Goal: Find specific page/section

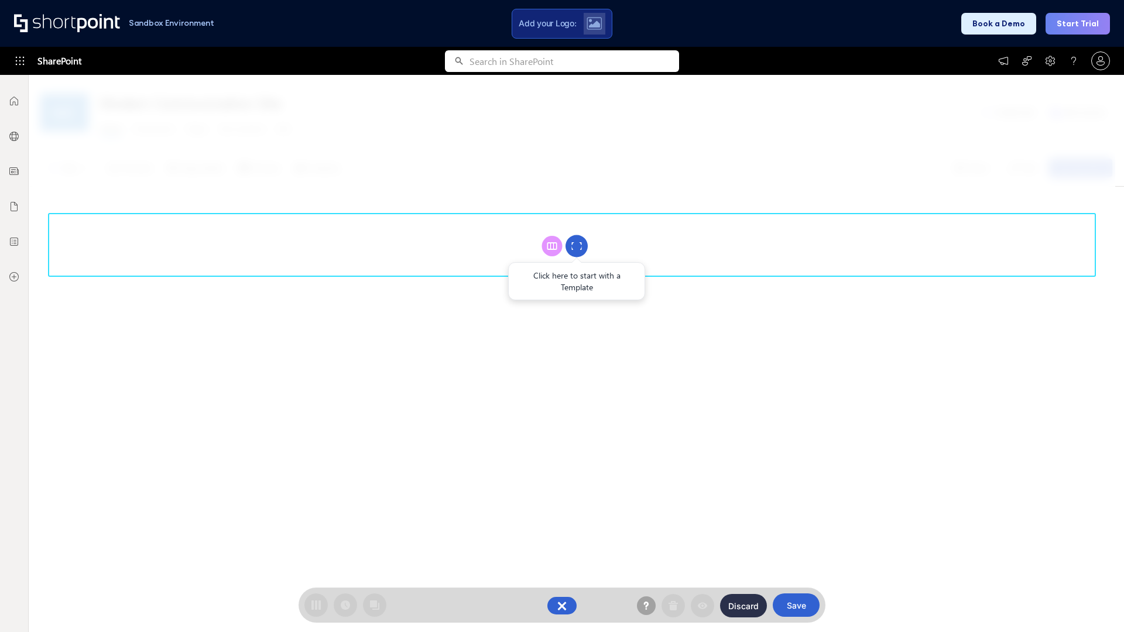
click at [577, 246] on circle at bounding box center [576, 246] width 22 height 22
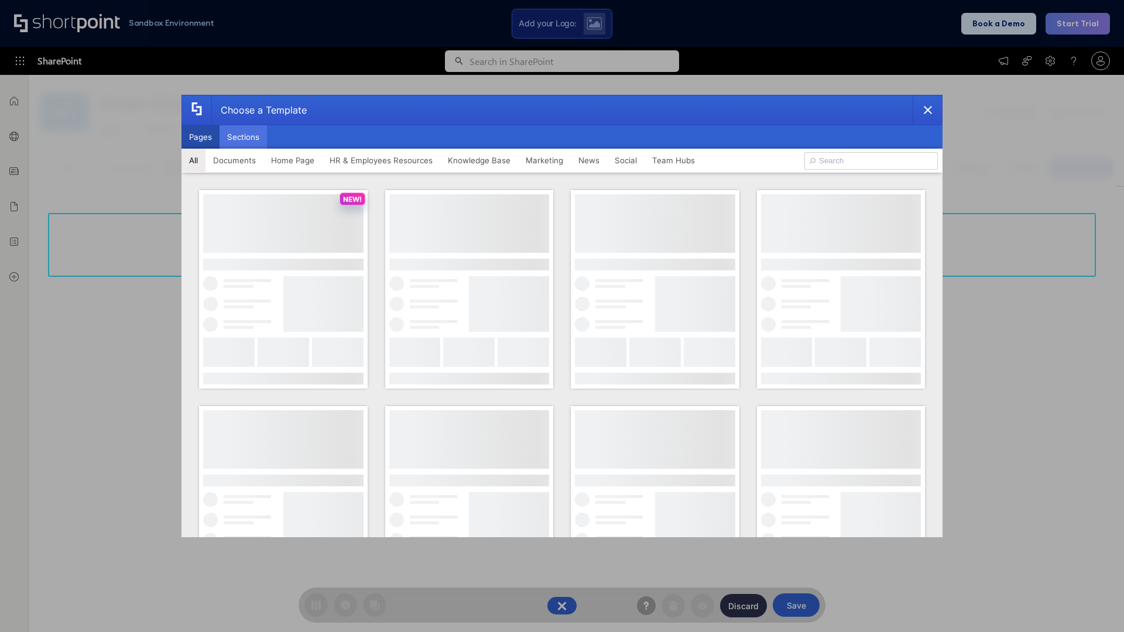
click at [243, 137] on button "Sections" at bounding box center [243, 136] width 47 height 23
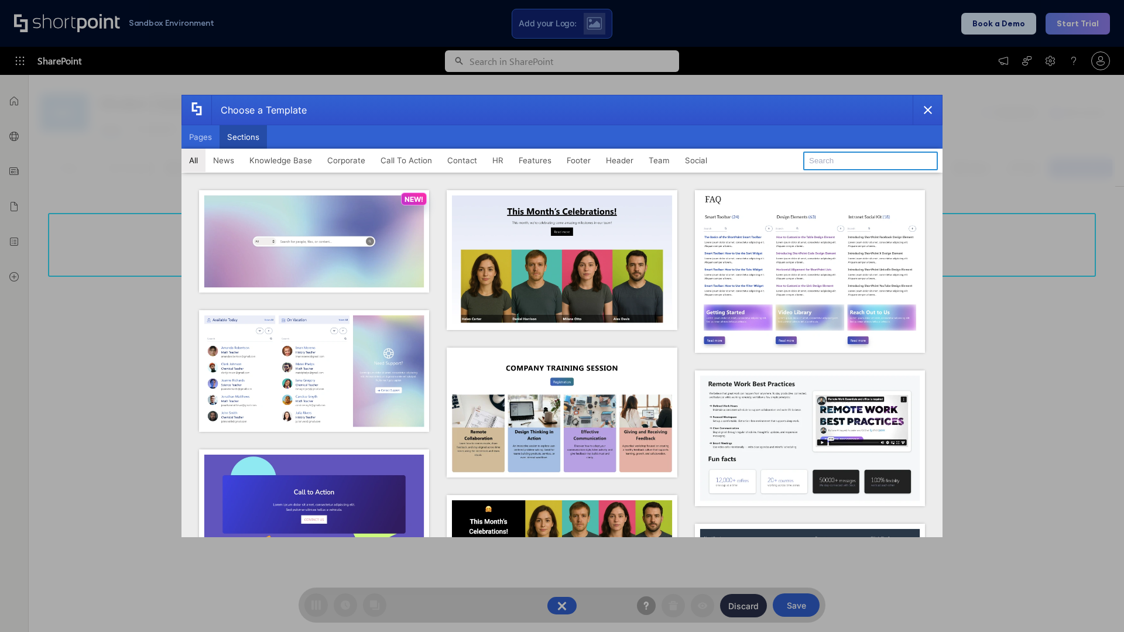
type input "Meet The Team"
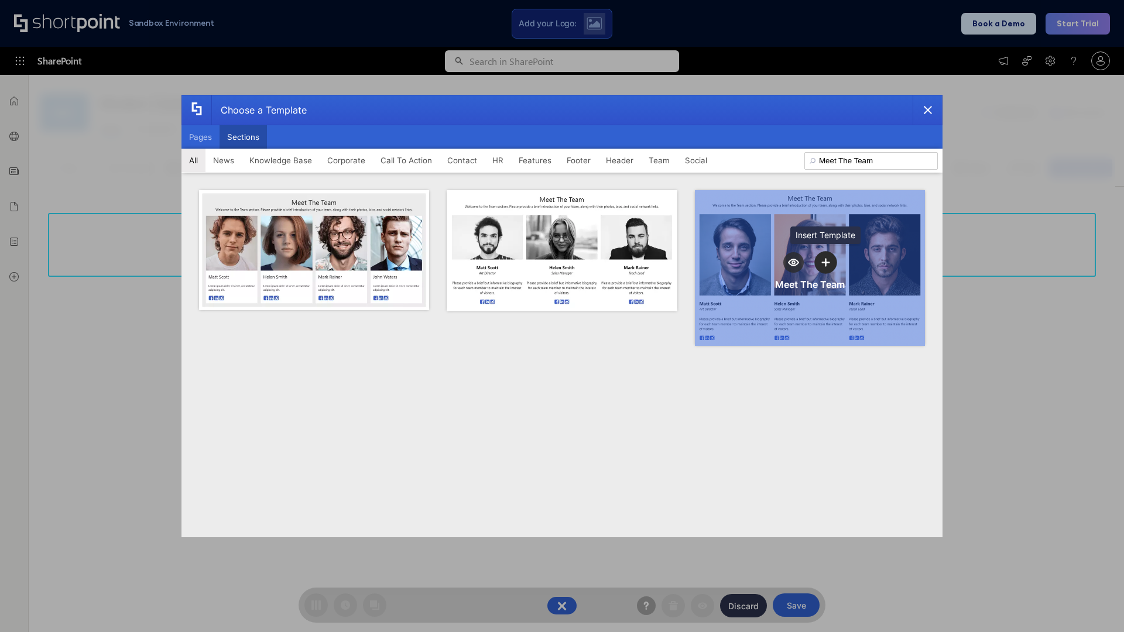
click at [825, 262] on icon "template selector" at bounding box center [826, 262] width 8 height 8
